Goal: Task Accomplishment & Management: Use online tool/utility

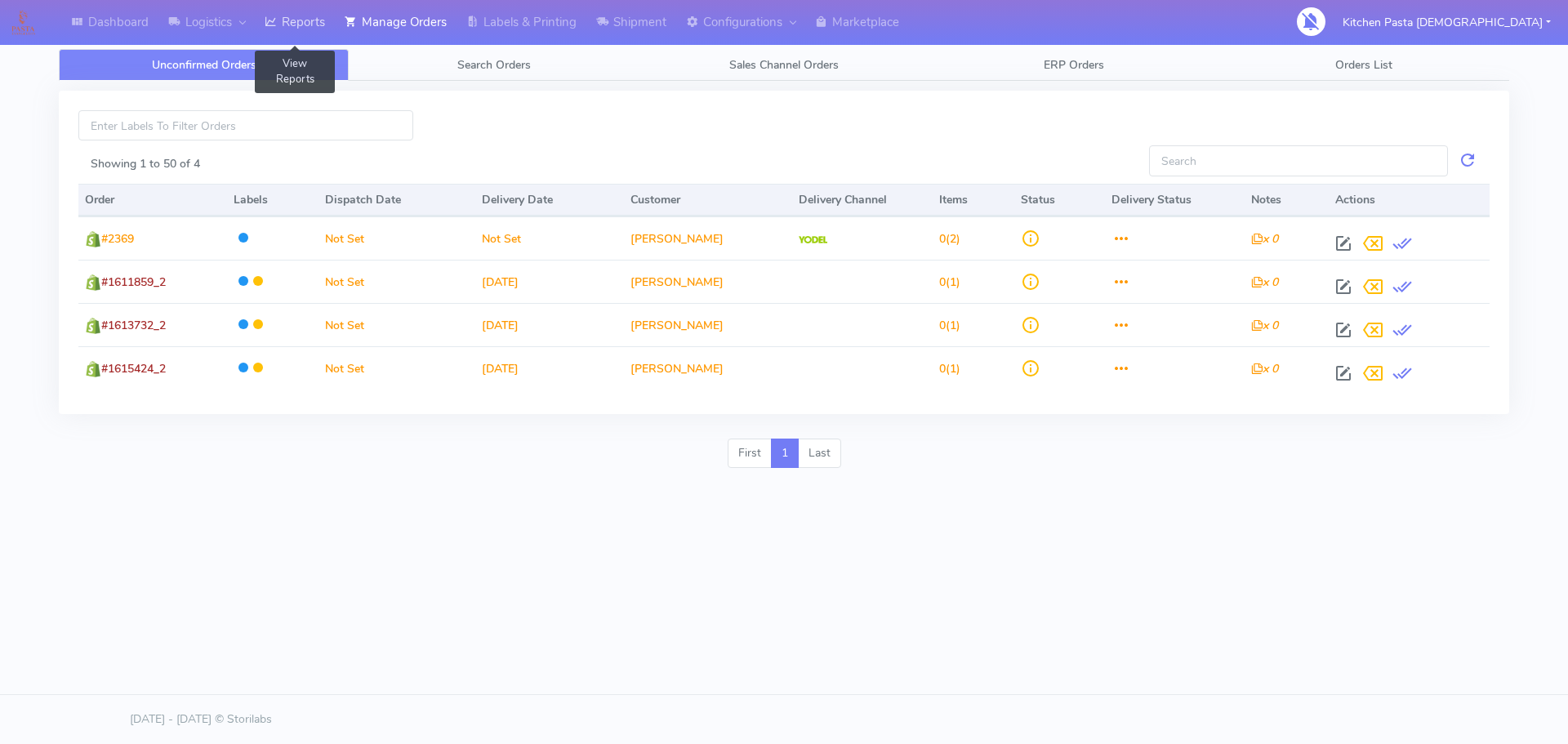
click at [275, 19] on icon at bounding box center [271, 22] width 13 height 16
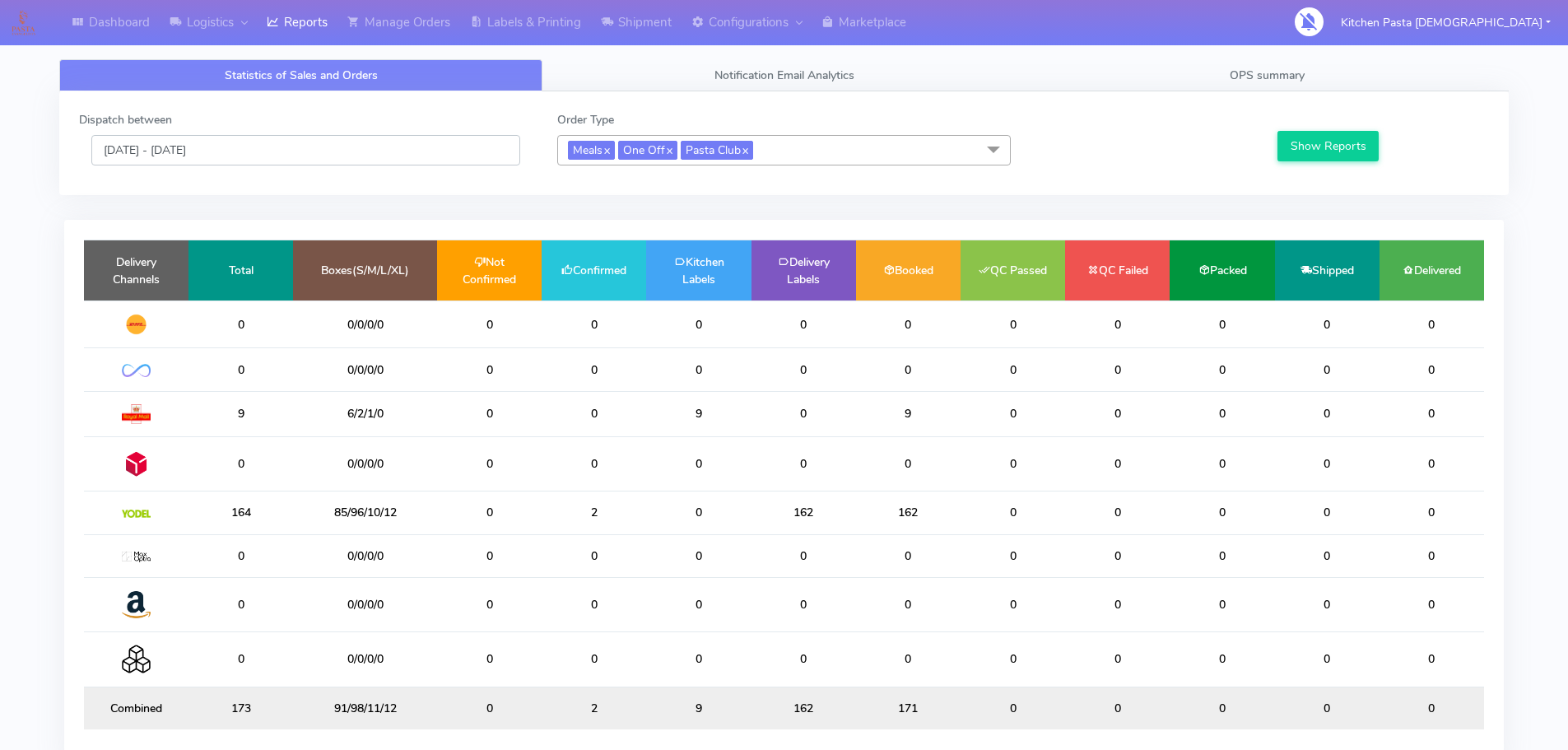
click at [332, 155] on input "[DATE] - [DATE]" at bounding box center [305, 149] width 429 height 30
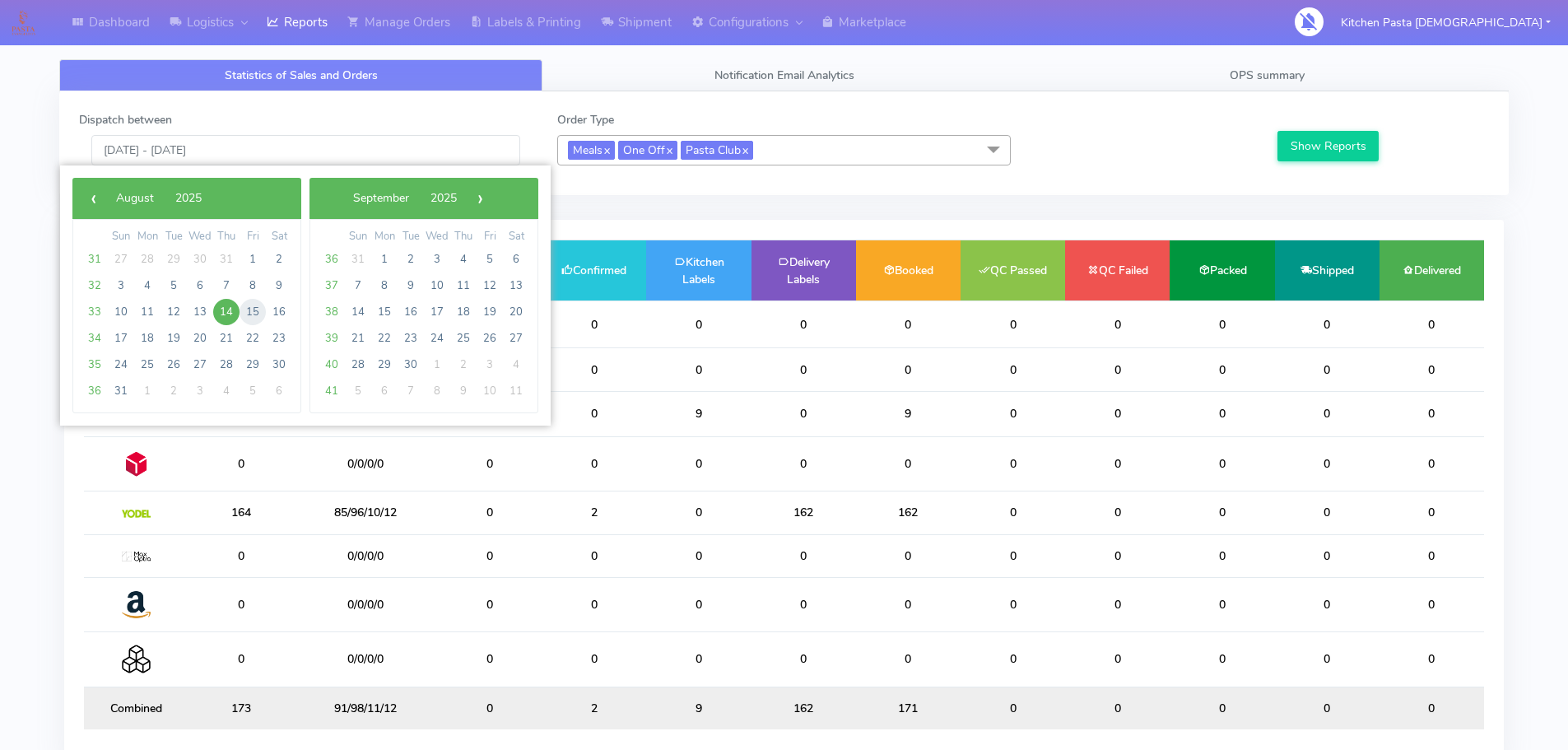
click at [253, 305] on span "15" at bounding box center [252, 312] width 26 height 26
type input "[DATE] - [DATE]"
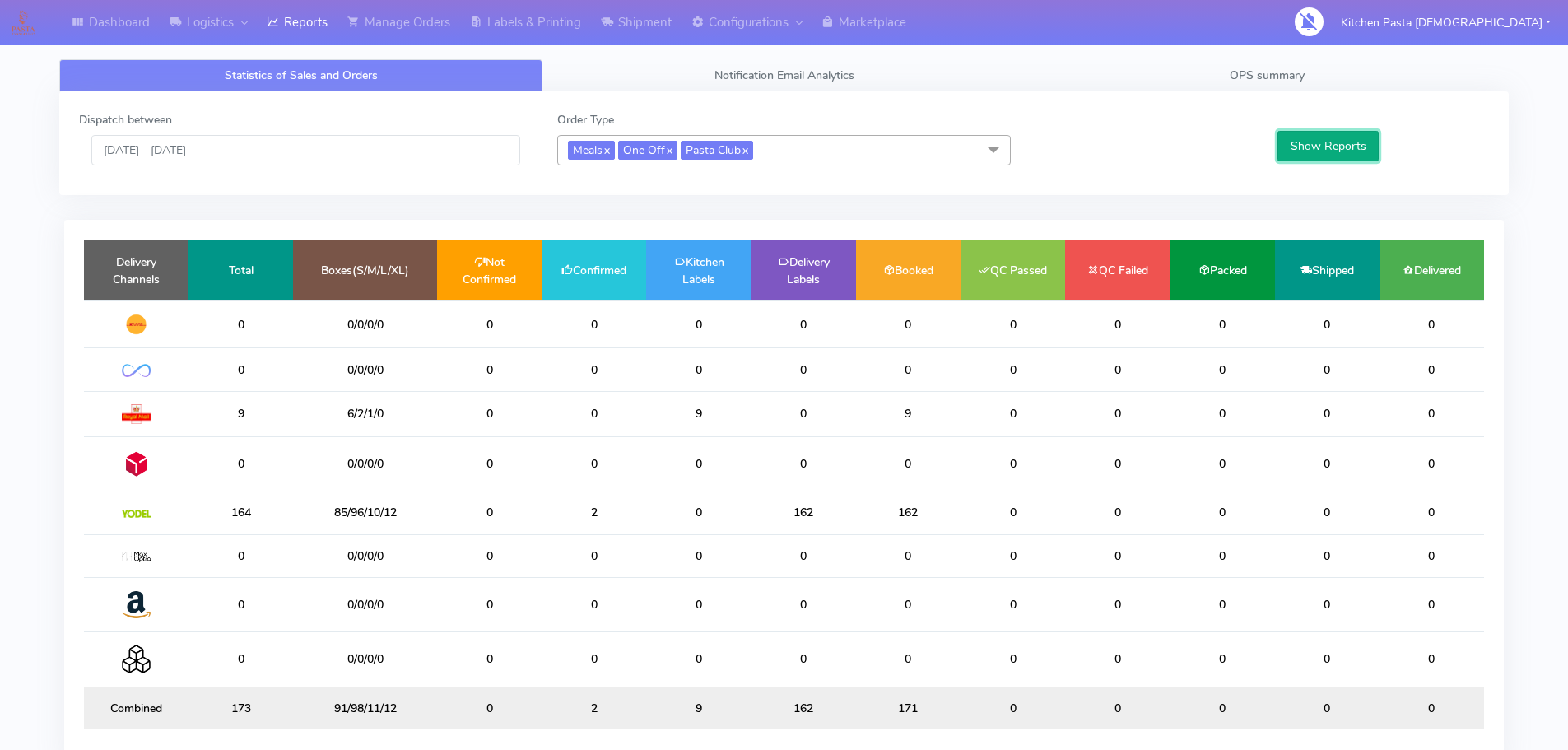
click at [1319, 135] on button "Show Reports" at bounding box center [1327, 145] width 101 height 30
click at [819, 141] on span "Meals x One Off x Pasta Club x" at bounding box center [784, 149] width 454 height 30
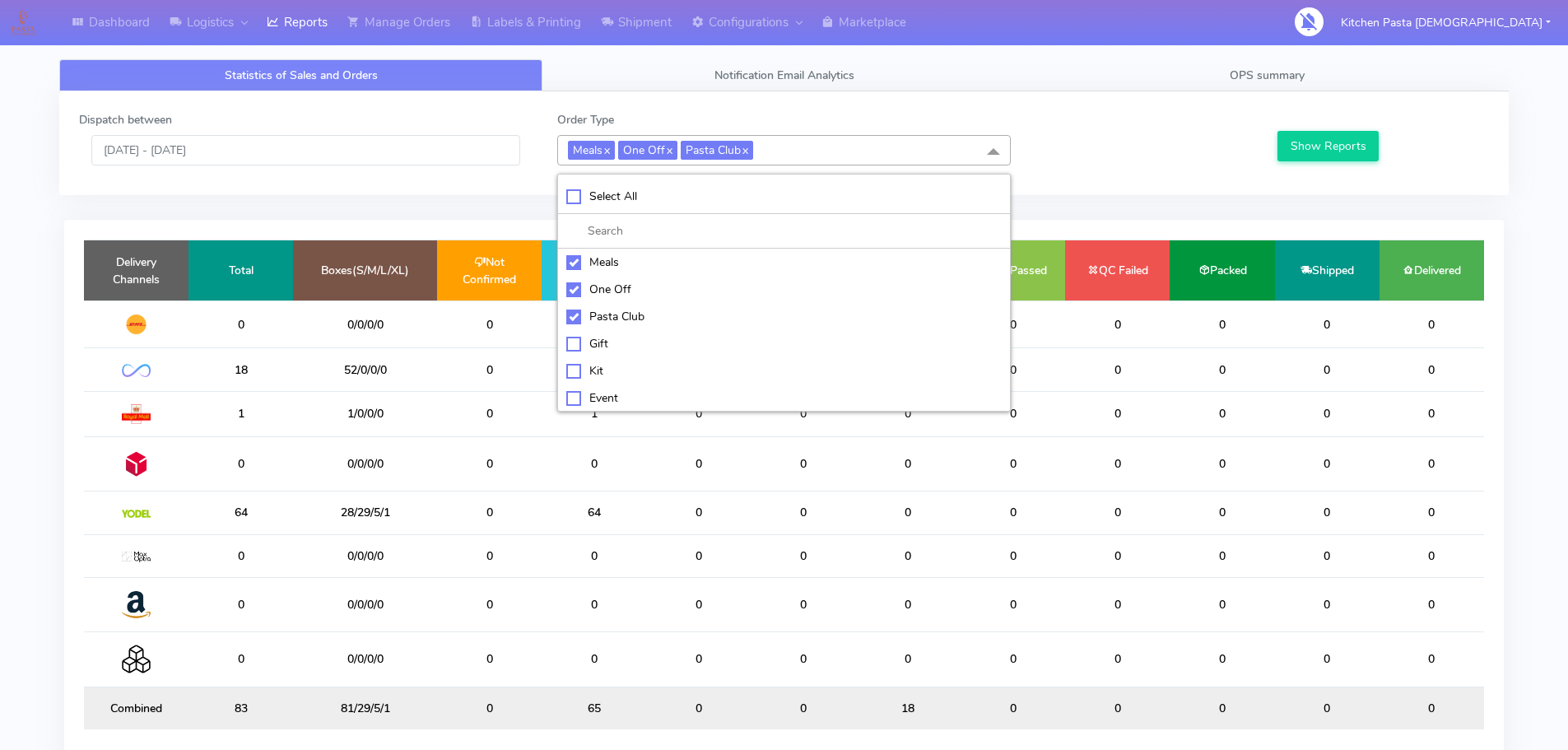
click at [622, 308] on div "Pasta Club" at bounding box center [784, 316] width 435 height 17
checkbox input "false"
click at [604, 292] on div "One Off" at bounding box center [784, 289] width 435 height 17
checkbox input "false"
click at [604, 274] on li "Meals" at bounding box center [784, 262] width 452 height 27
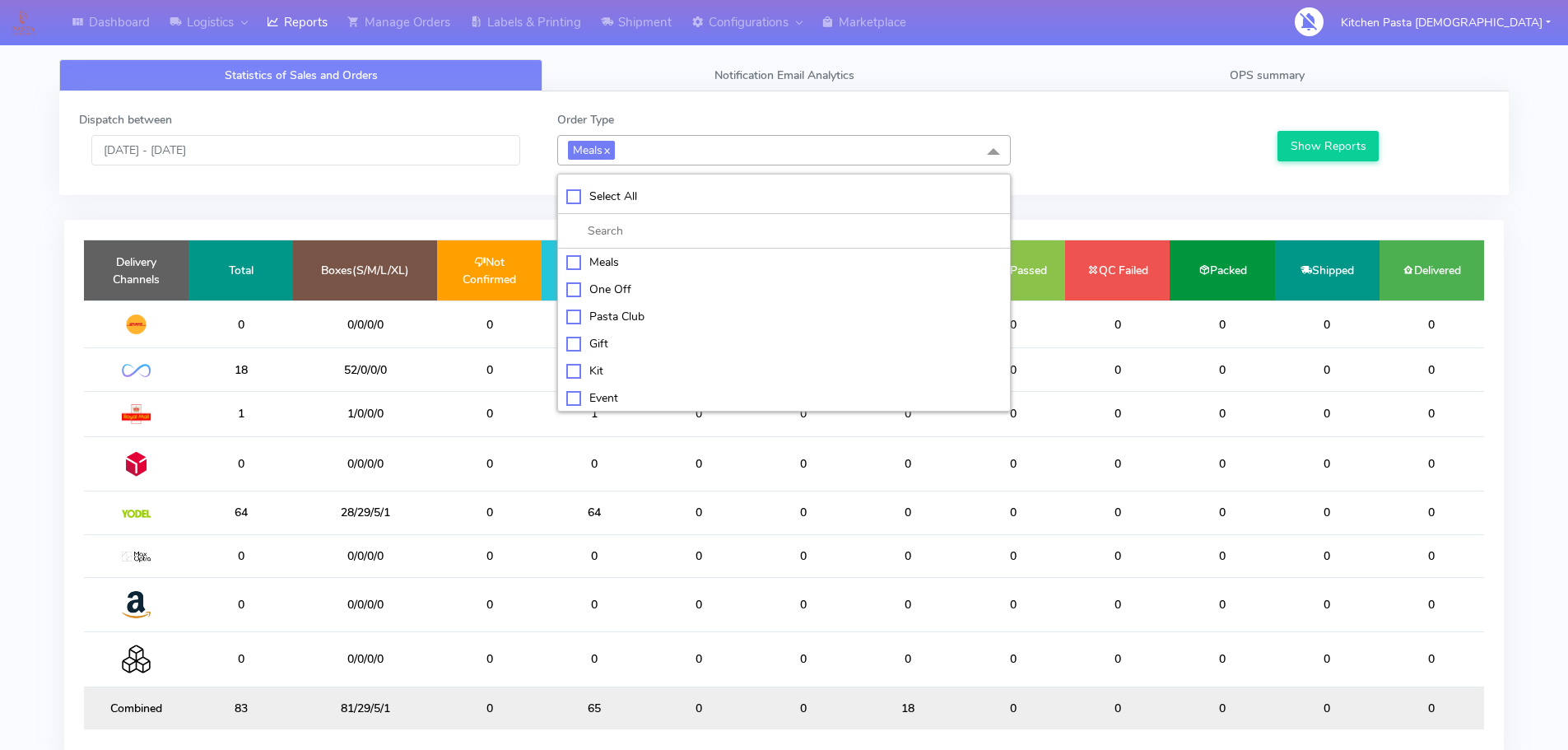
checkbox input "false"
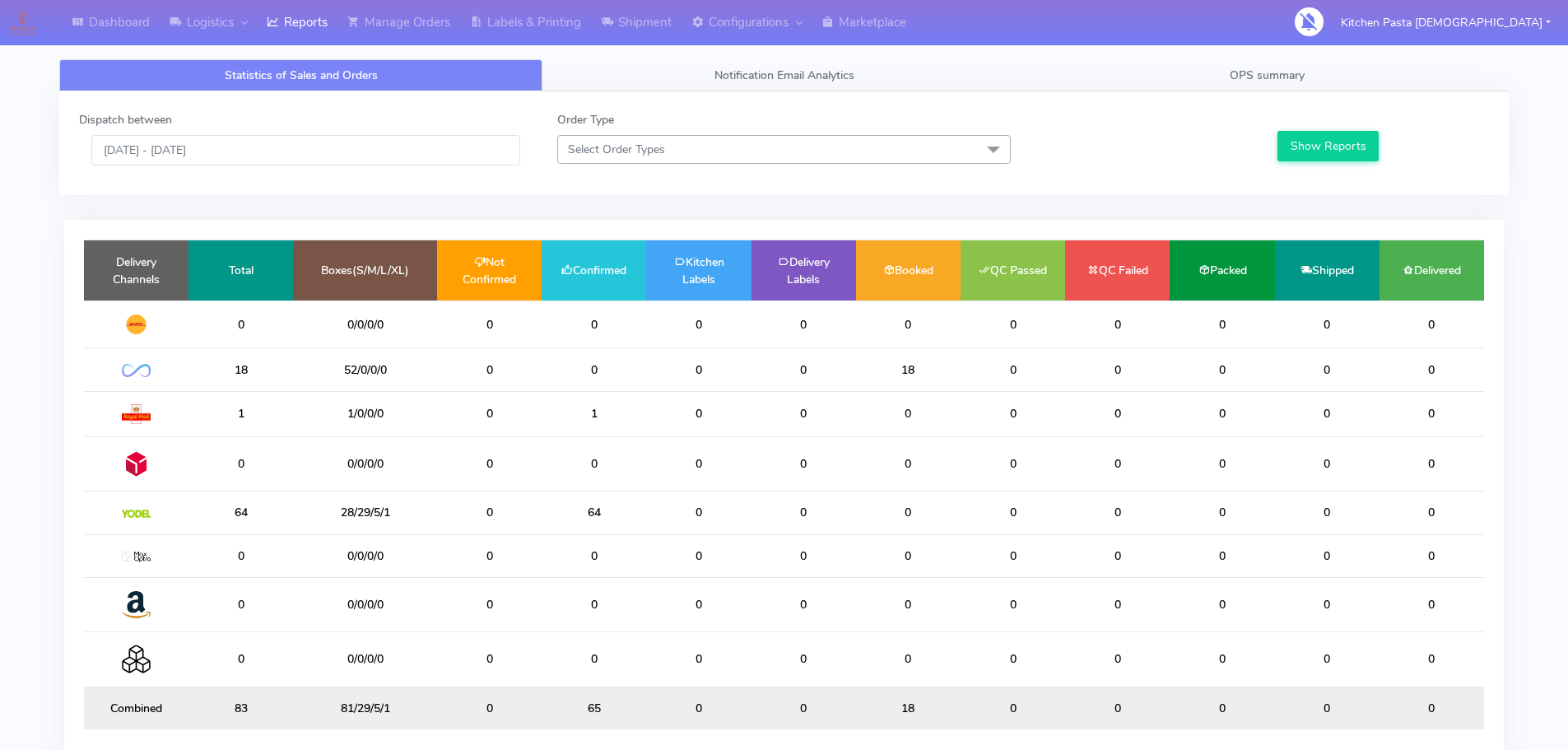
click at [1272, 148] on div "Show Reports" at bounding box center [1381, 138] width 239 height 55
click at [1290, 152] on button "Show Reports" at bounding box center [1327, 145] width 101 height 30
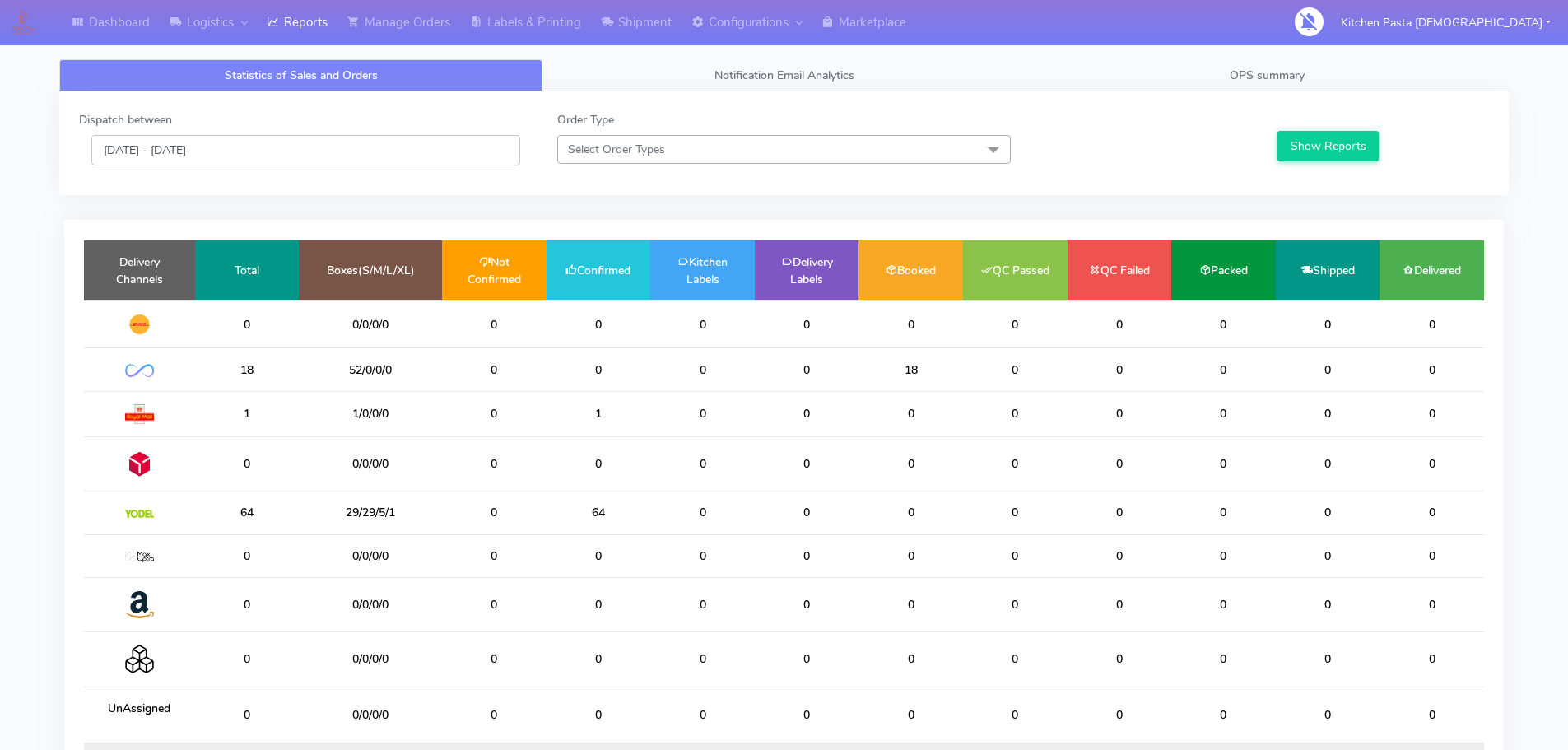
drag, startPoint x: 417, startPoint y: 144, endPoint x: 381, endPoint y: 152, distance: 36.9
click at [418, 144] on input "[DATE] - [DATE]" at bounding box center [305, 149] width 429 height 30
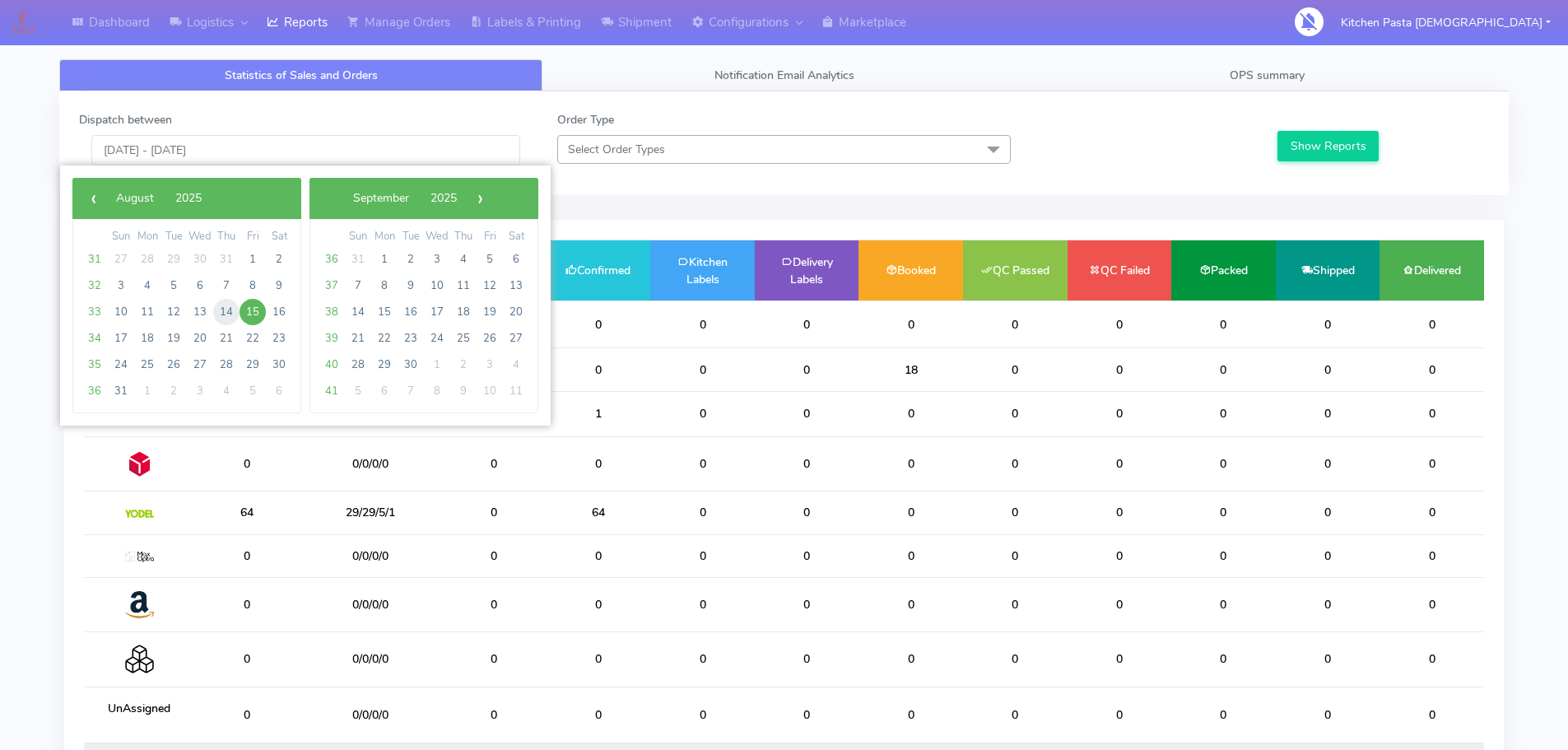
click at [232, 308] on span "14" at bounding box center [225, 312] width 26 height 26
type input "[DATE] - [DATE]"
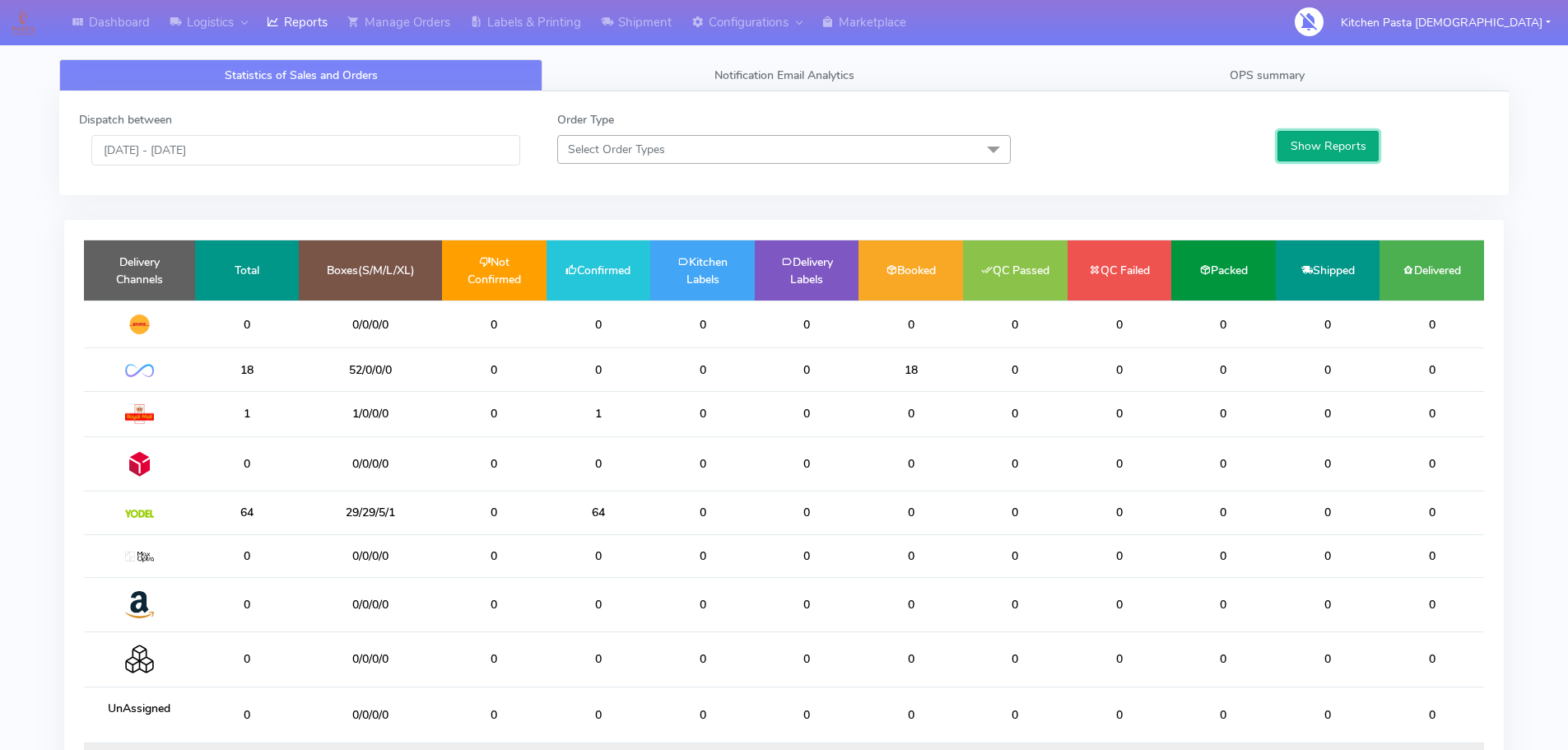
click at [1355, 159] on button "Show Reports" at bounding box center [1327, 145] width 101 height 30
